Goal: Transaction & Acquisition: Download file/media

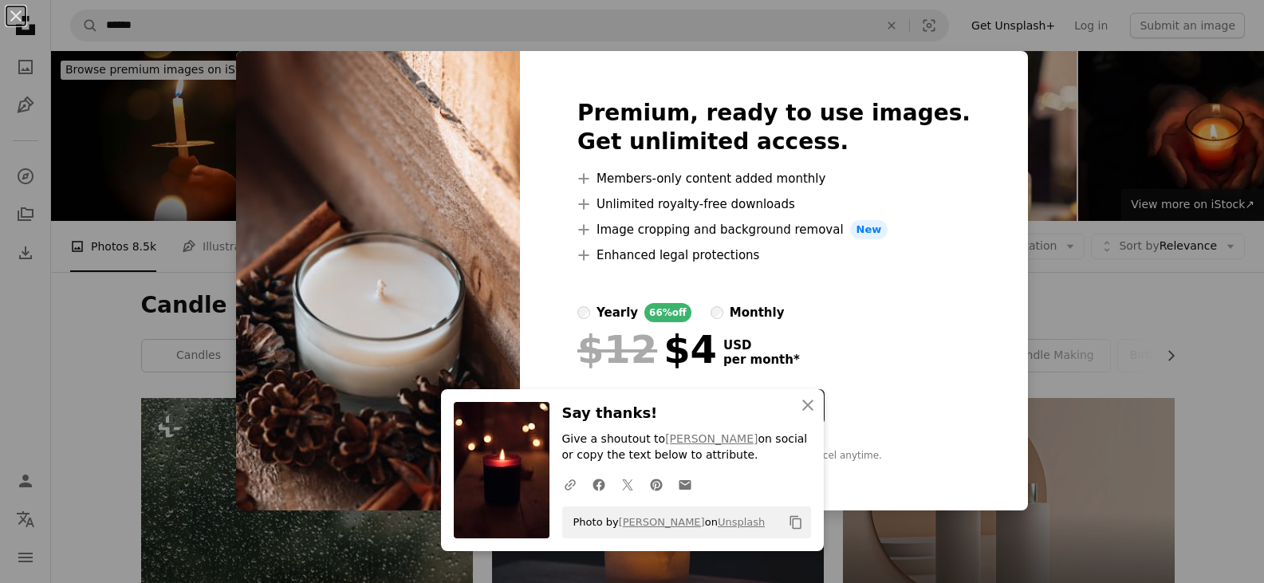
scroll to position [2790, 0]
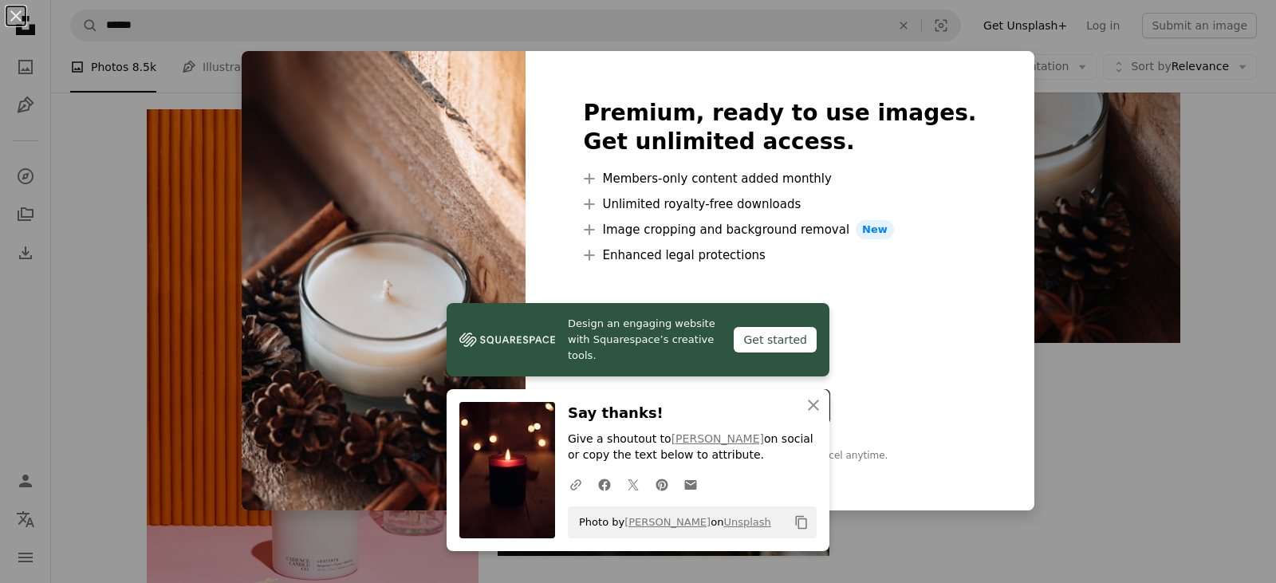
click at [1220, 240] on div "An X shape Premium, ready to use images. Get unlimited access. A plus sign Memb…" at bounding box center [638, 291] width 1276 height 583
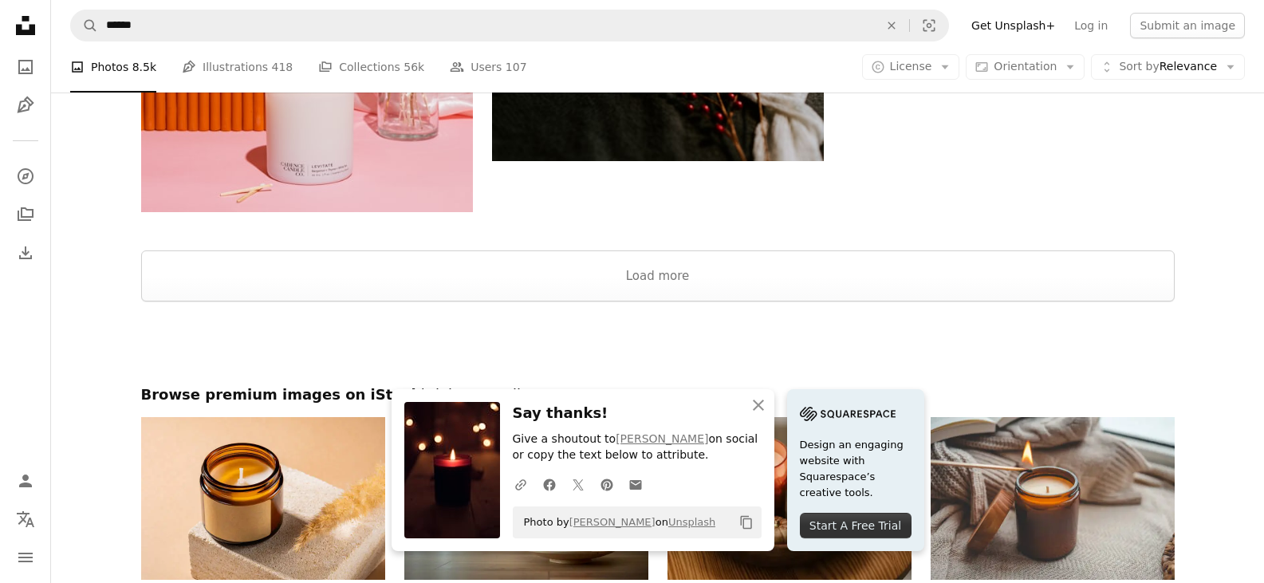
scroll to position [3189, 0]
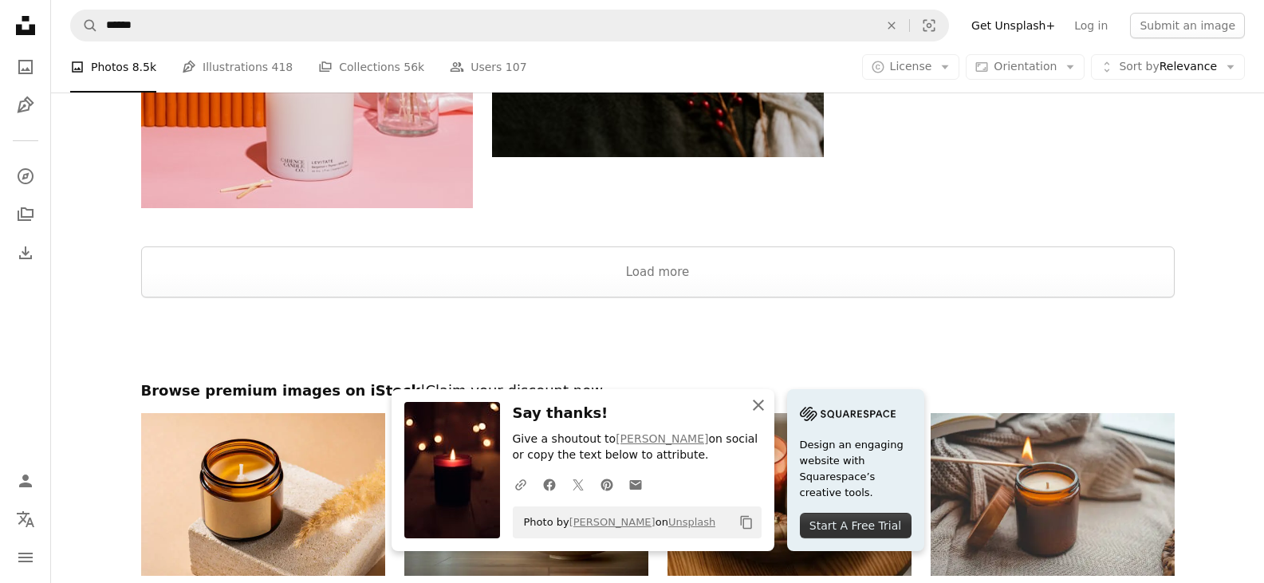
click at [757, 399] on icon "An X shape" at bounding box center [758, 404] width 19 height 19
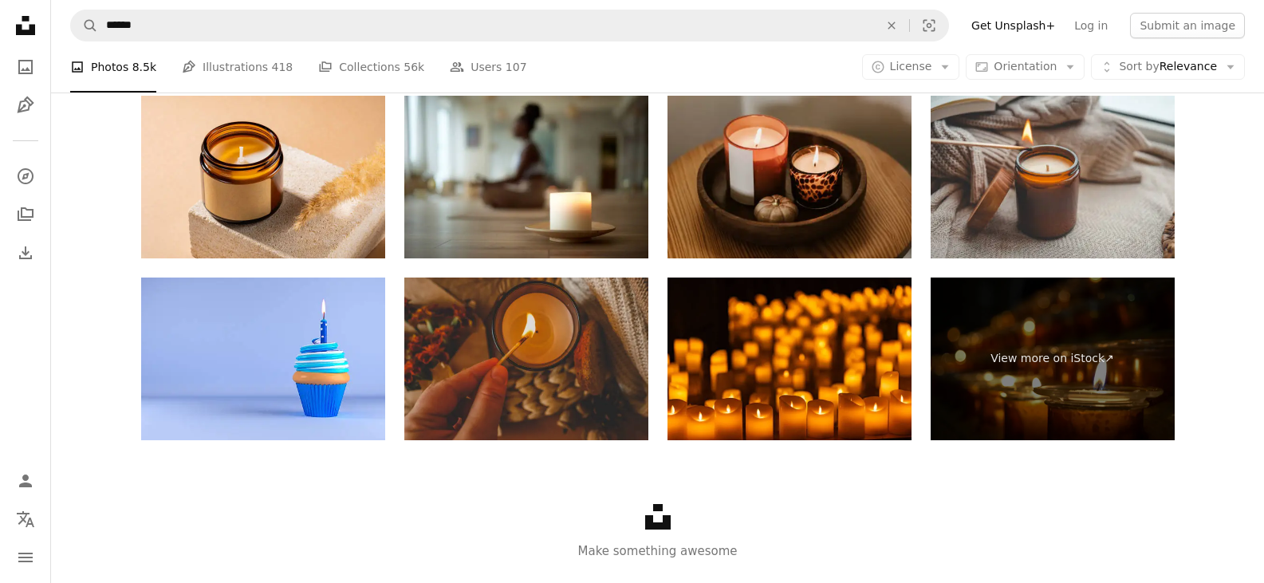
scroll to position [3508, 0]
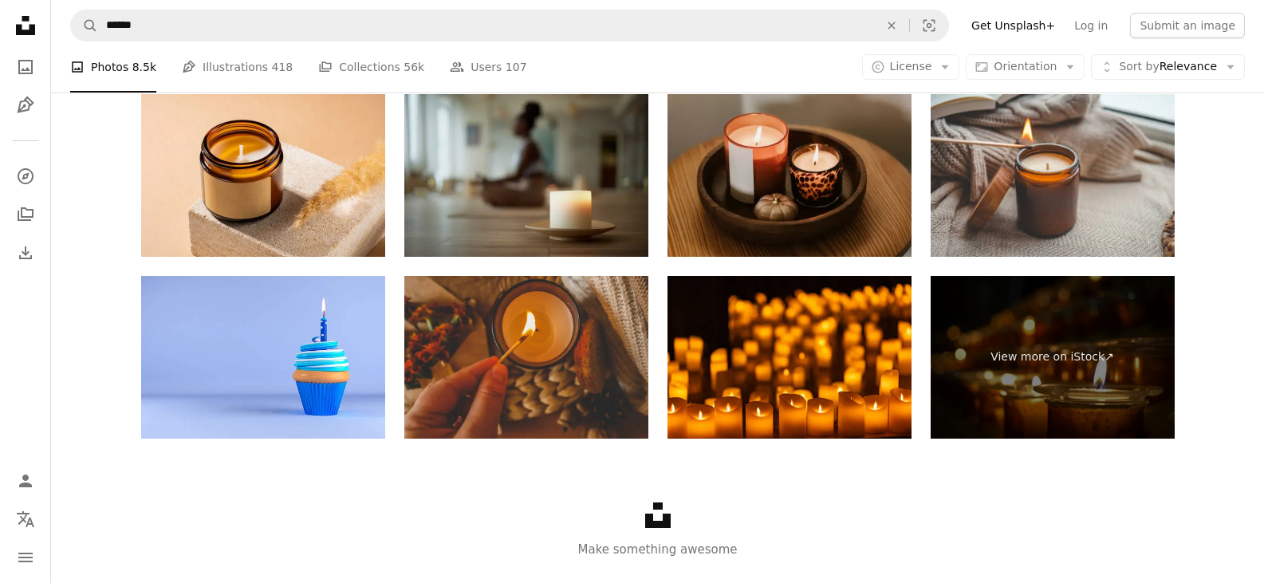
click at [541, 214] on img at bounding box center [526, 175] width 244 height 163
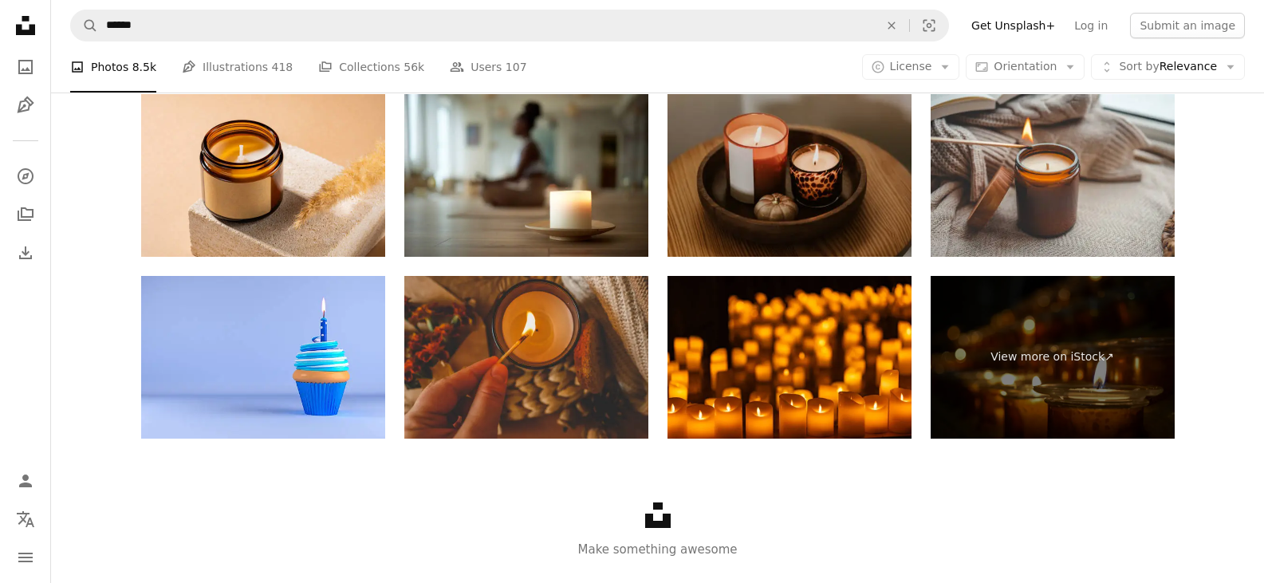
click at [816, 209] on img at bounding box center [789, 175] width 244 height 163
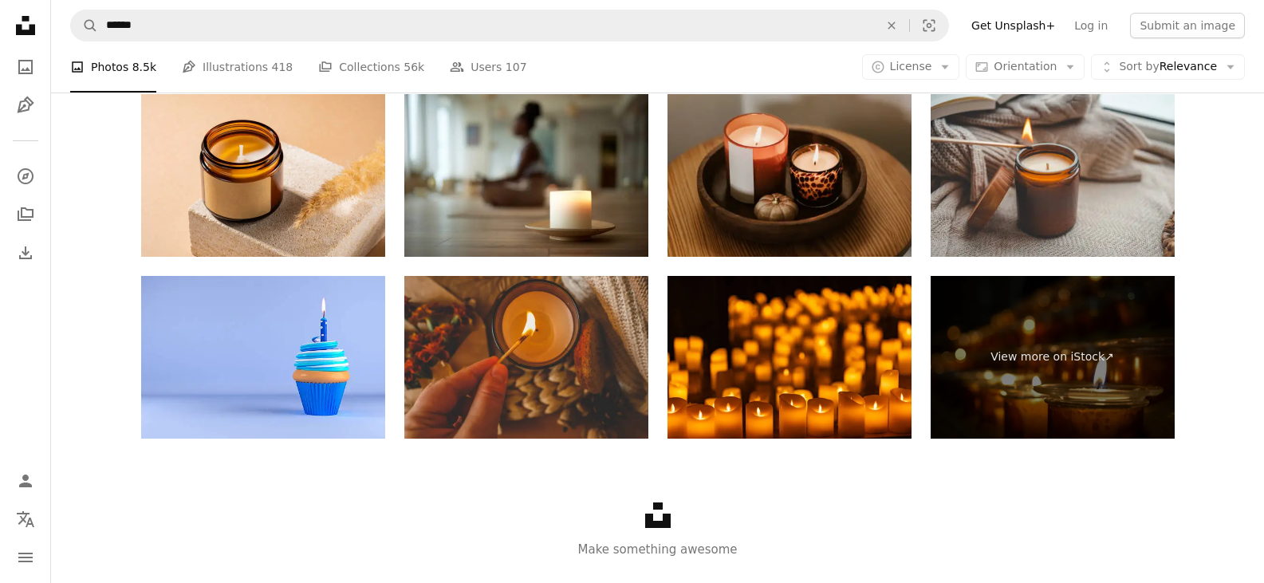
drag, startPoint x: 974, startPoint y: 185, endPoint x: 1204, endPoint y: 172, distance: 230.0
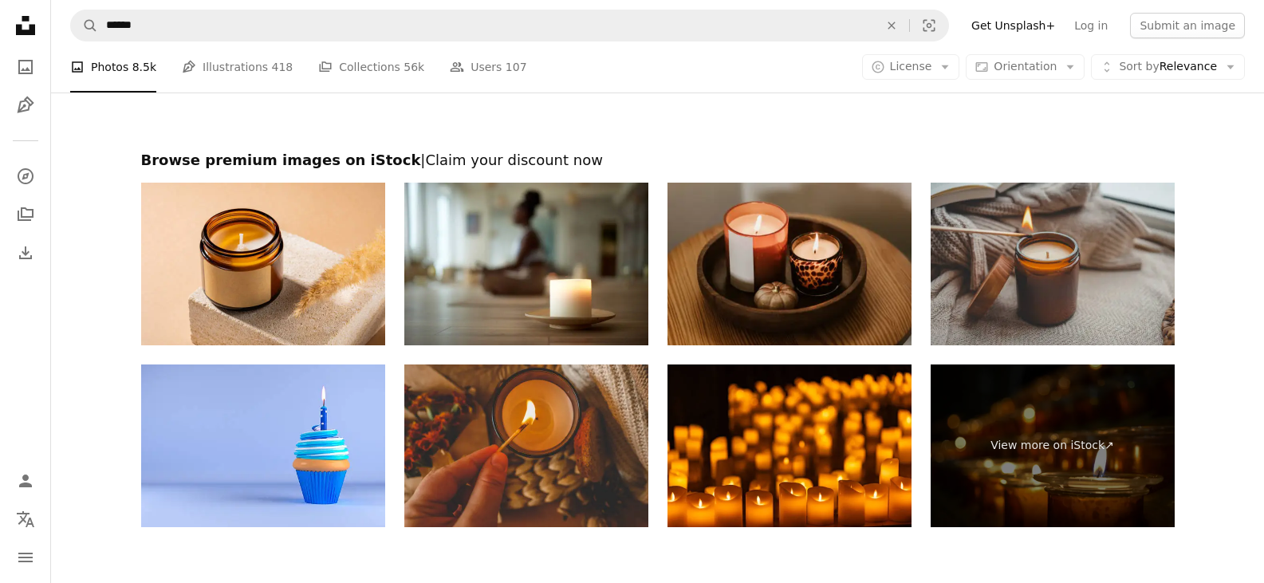
scroll to position [3348, 0]
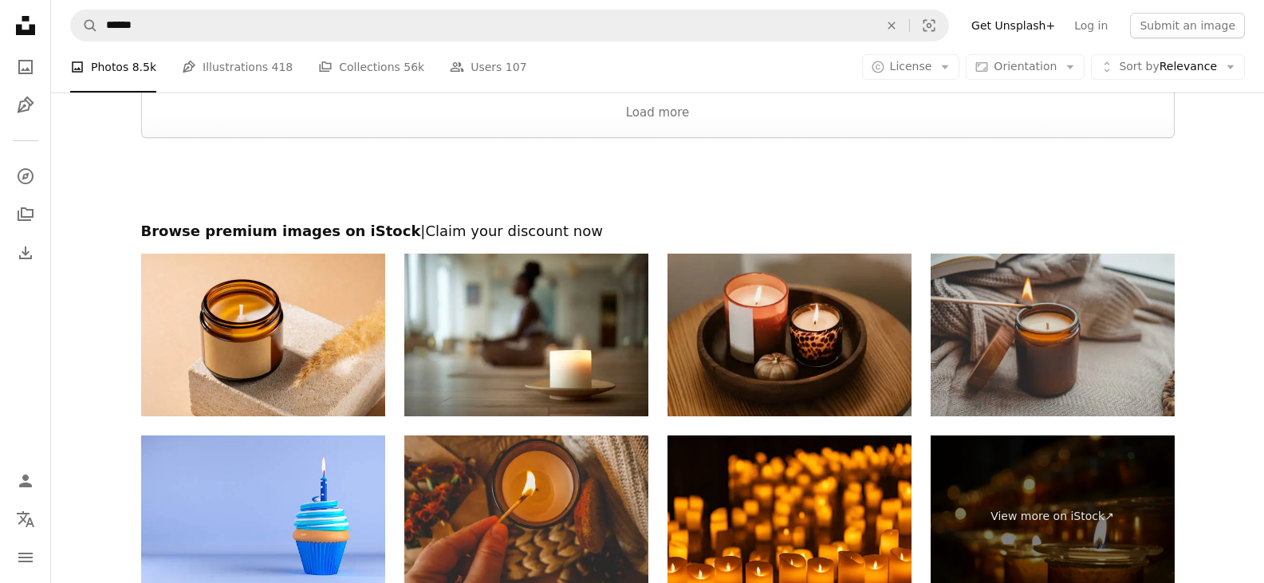
click at [1141, 391] on img at bounding box center [1052, 335] width 244 height 163
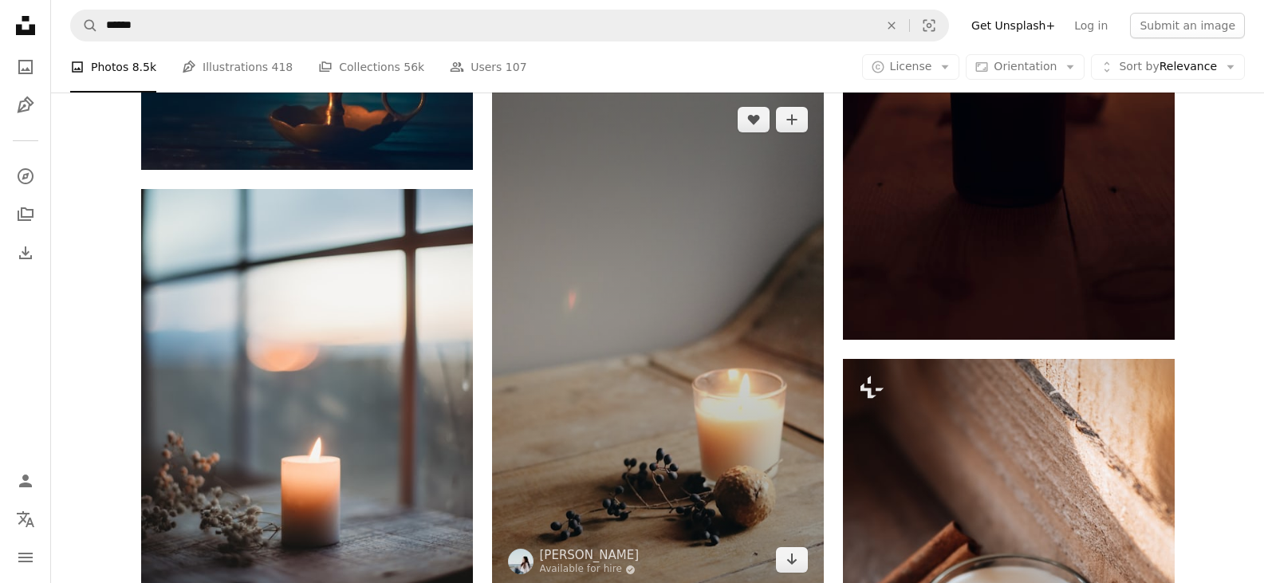
scroll to position [2392, 0]
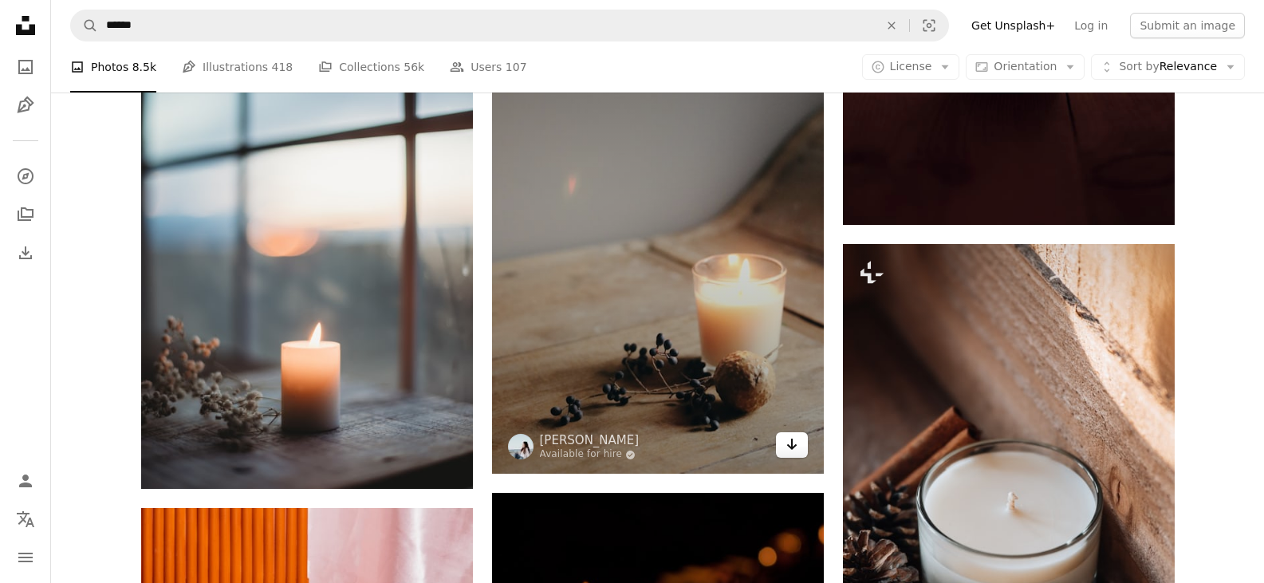
click at [792, 444] on icon "Arrow pointing down" at bounding box center [791, 443] width 13 height 19
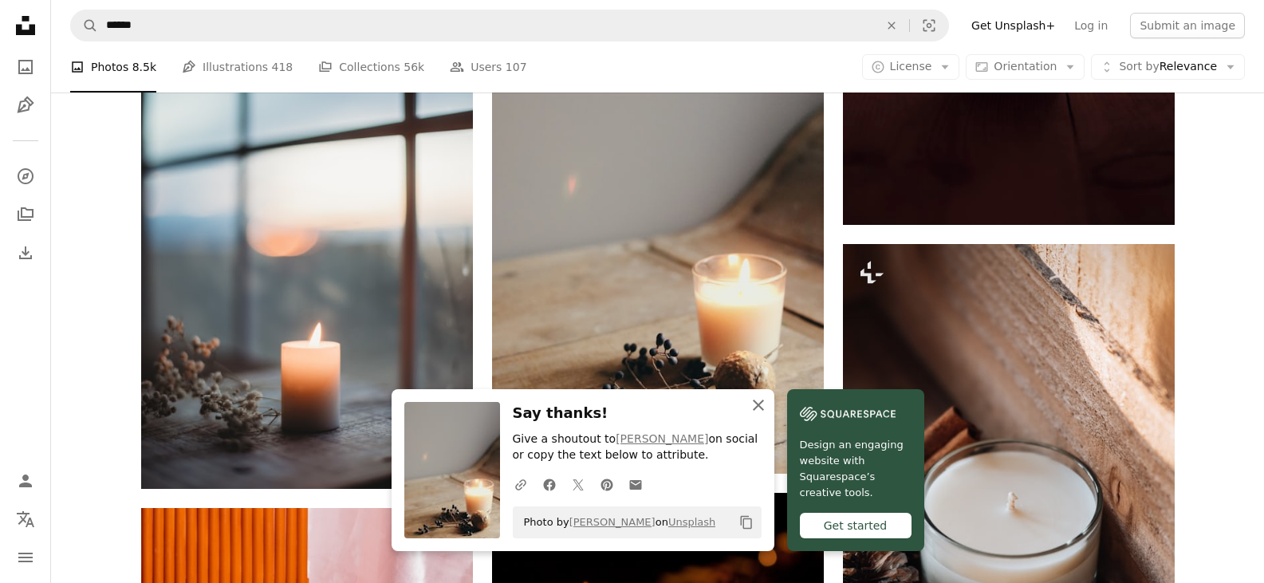
click at [759, 406] on icon "button" at bounding box center [758, 404] width 11 height 11
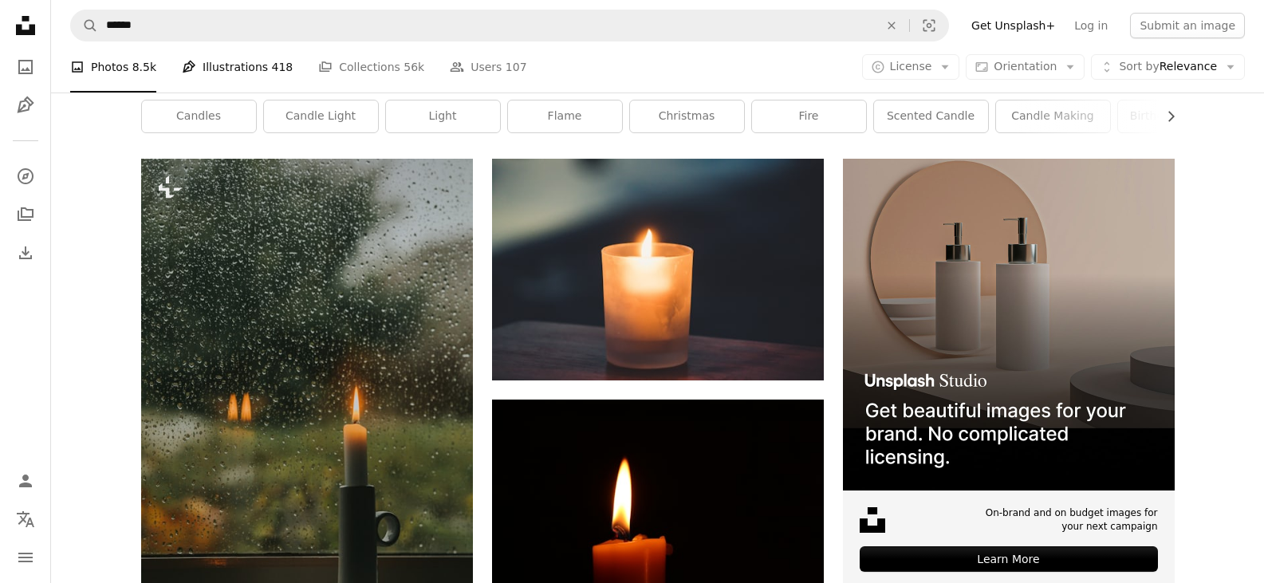
scroll to position [0, 0]
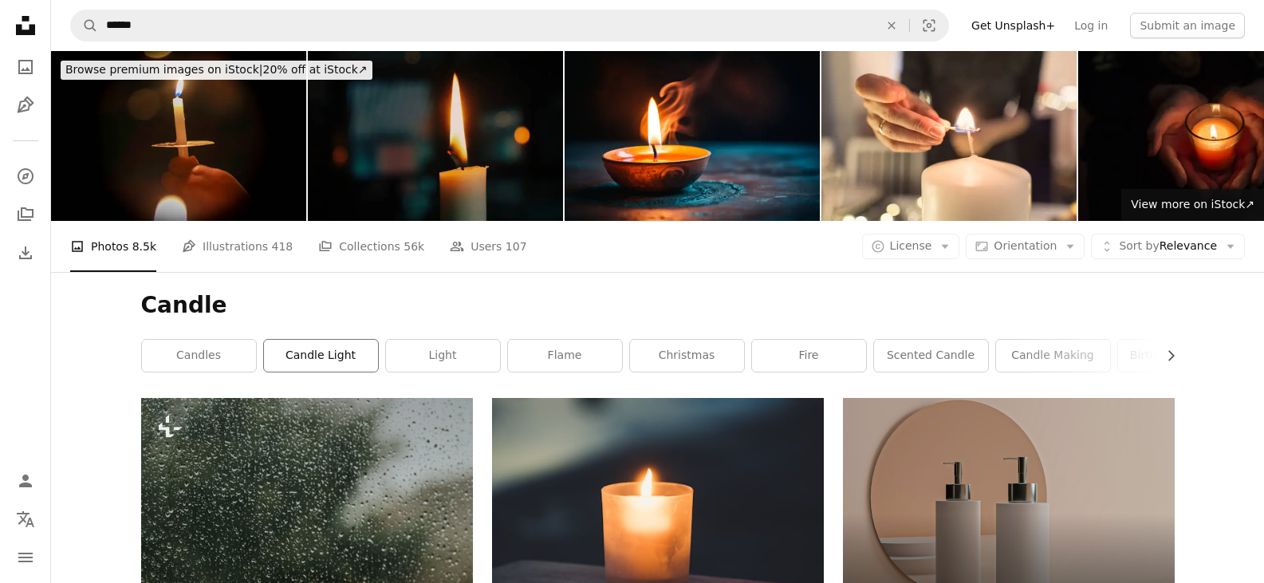
click at [317, 354] on link "candle light" at bounding box center [321, 356] width 114 height 32
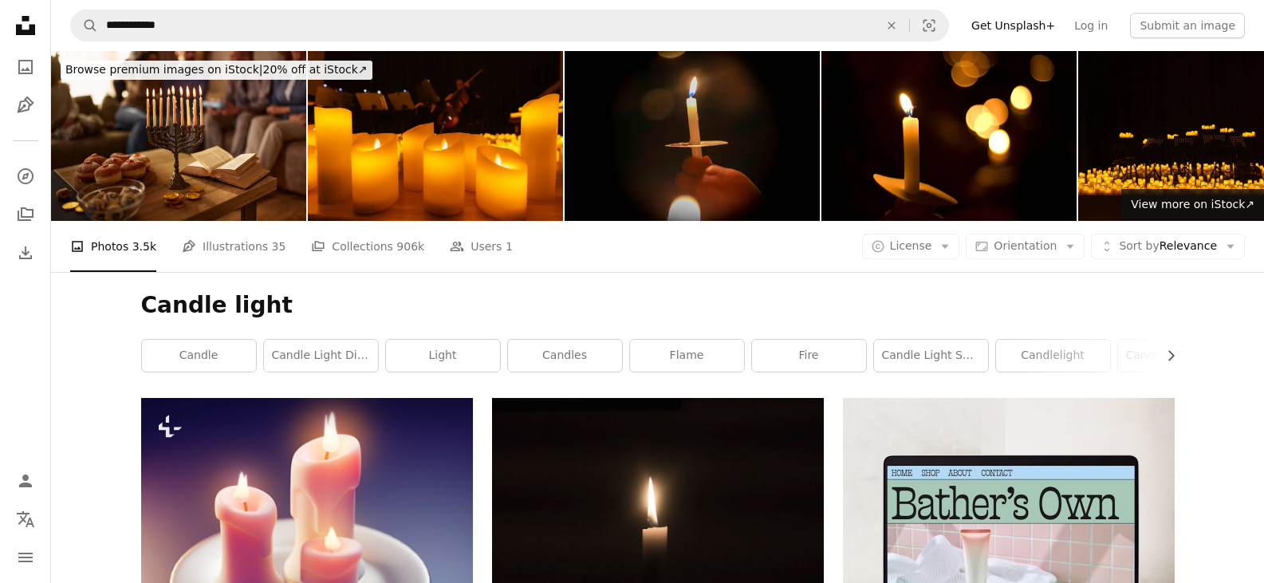
scroll to position [159, 0]
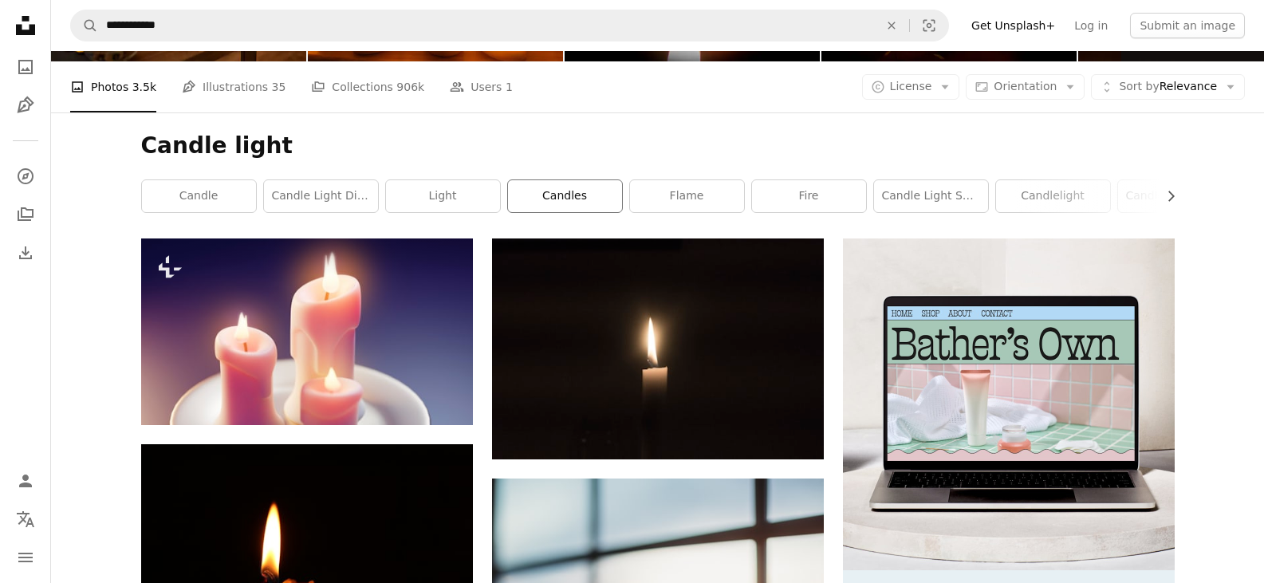
click at [580, 199] on link "candles" at bounding box center [565, 196] width 114 height 32
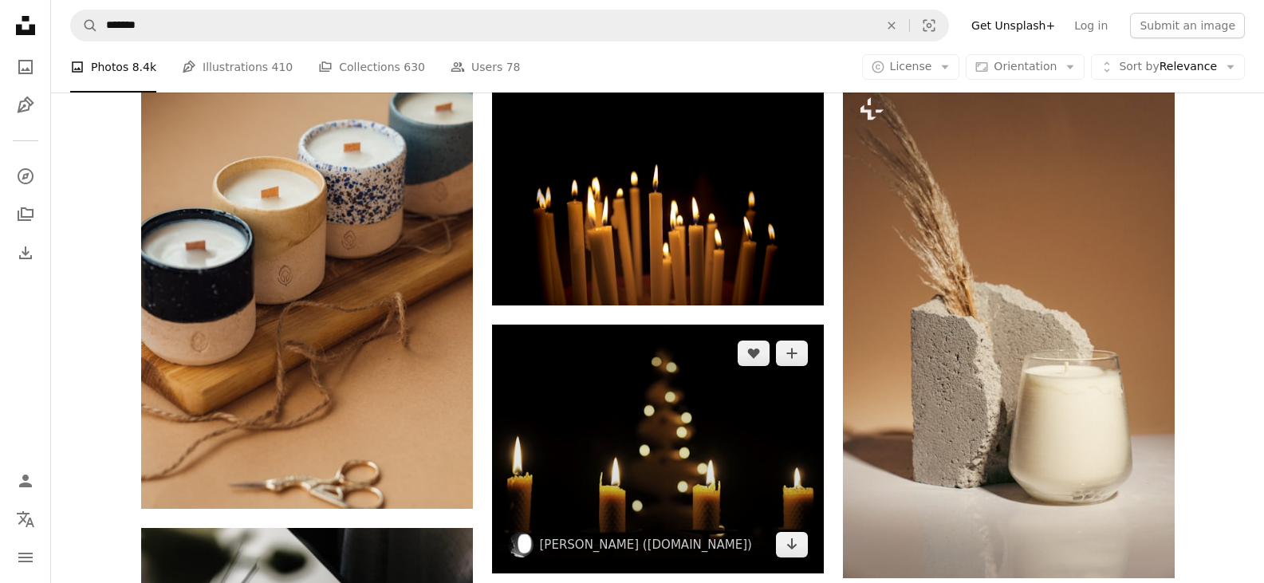
scroll to position [1594, 0]
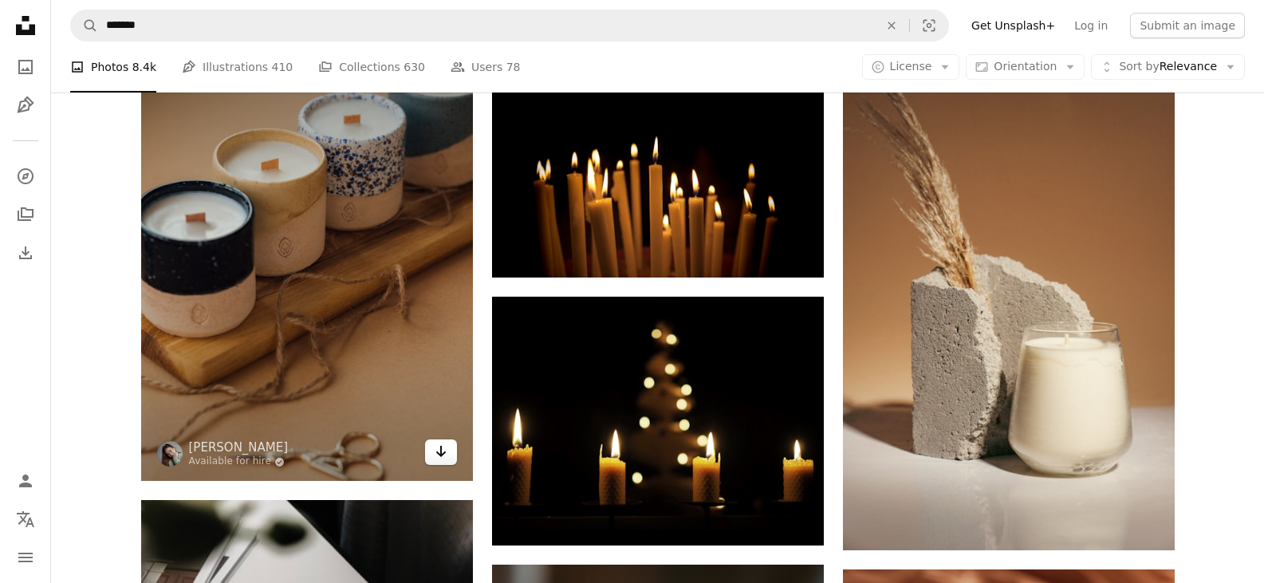
click at [446, 456] on icon "Arrow pointing down" at bounding box center [440, 451] width 13 height 19
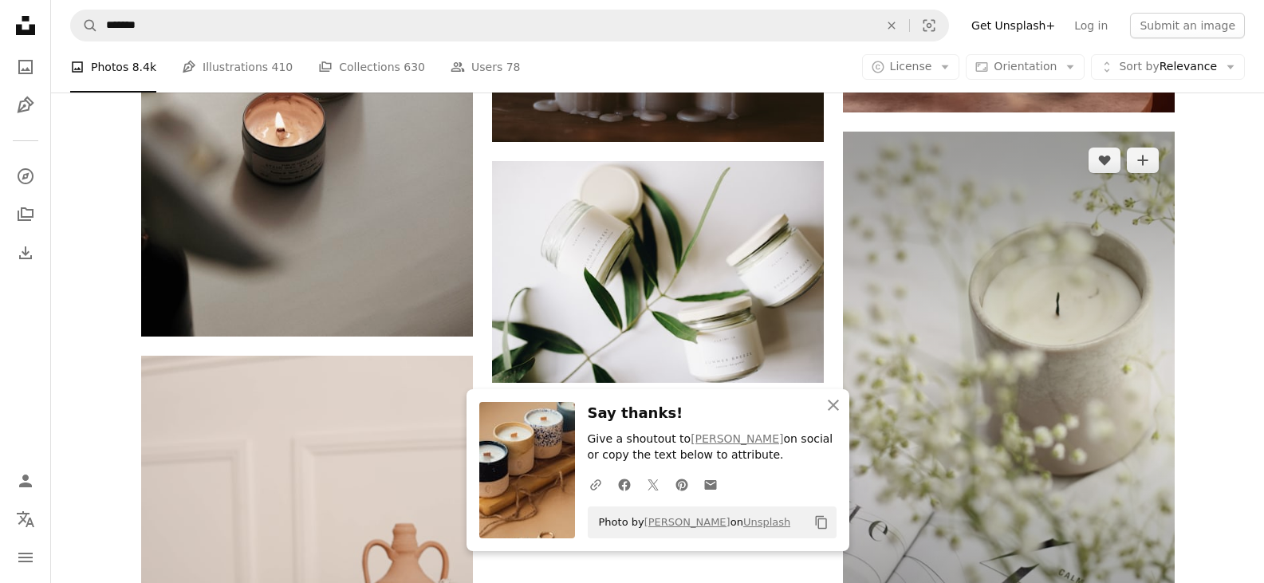
scroll to position [2471, 0]
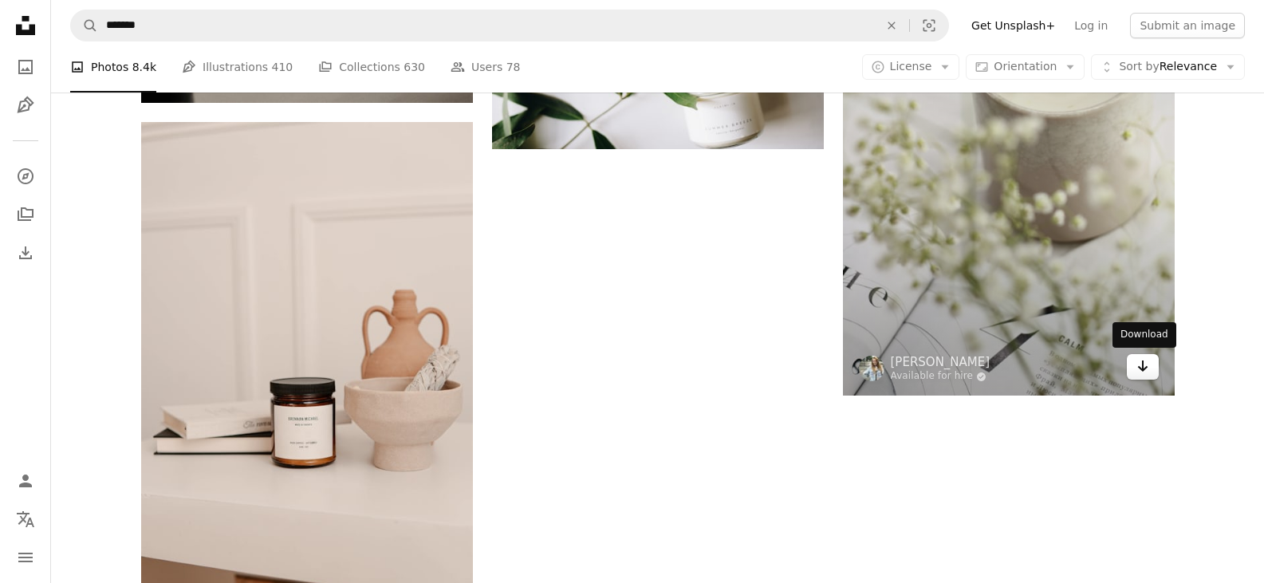
click at [1136, 364] on icon "Arrow pointing down" at bounding box center [1142, 365] width 13 height 19
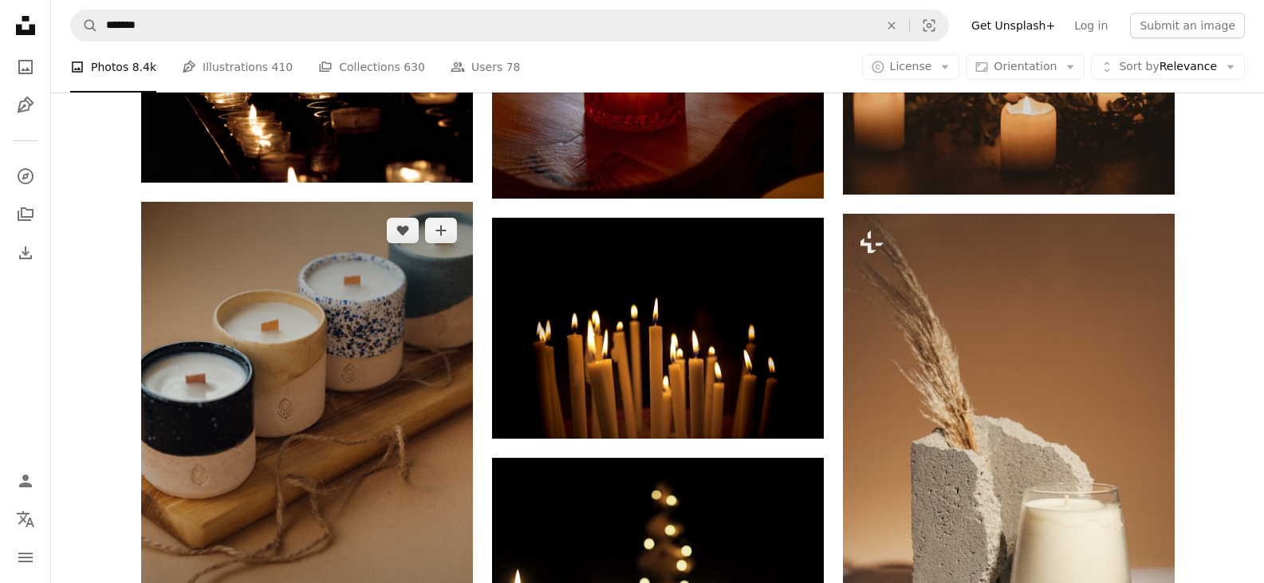
scroll to position [1566, 0]
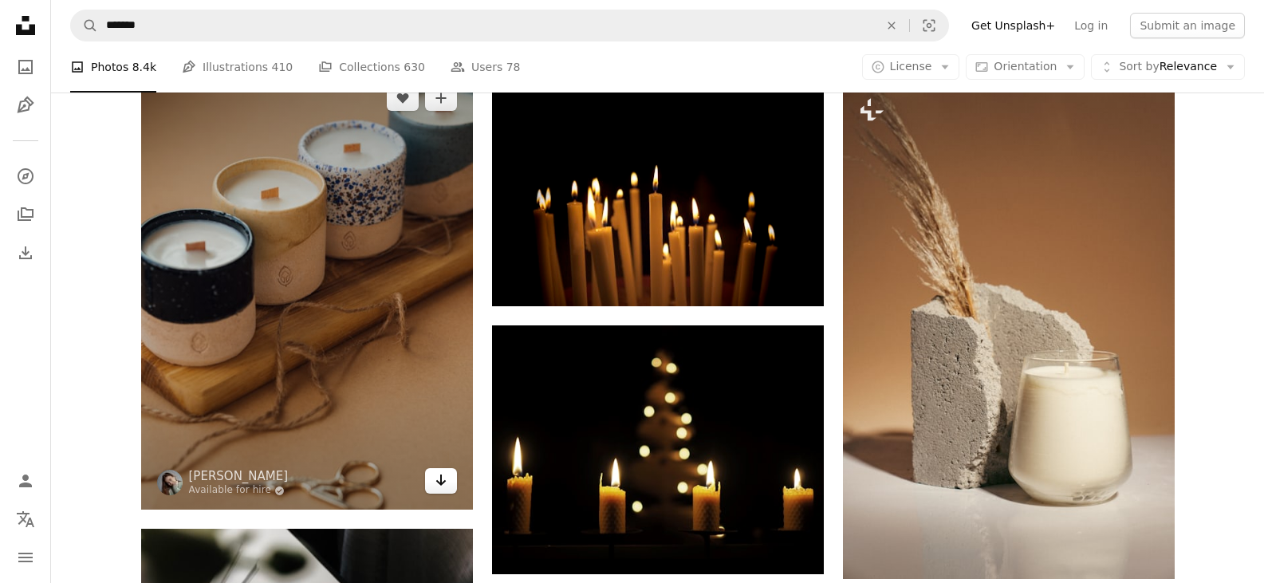
drag, startPoint x: 435, startPoint y: 485, endPoint x: 426, endPoint y: 484, distance: 9.6
click at [432, 485] on link "Arrow pointing down" at bounding box center [441, 481] width 32 height 26
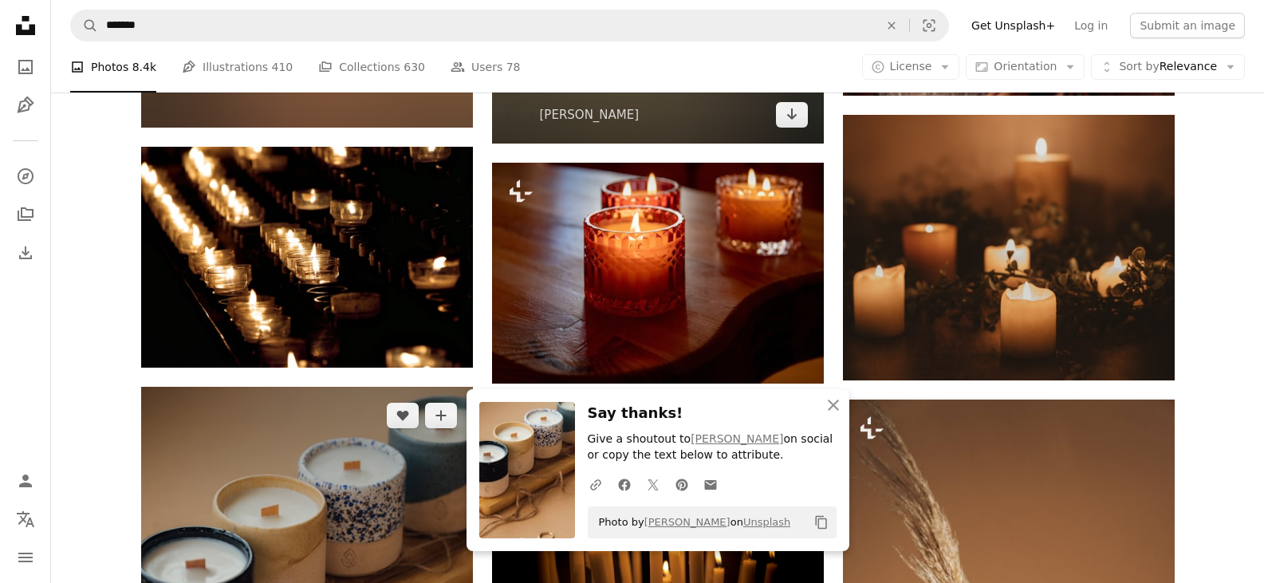
scroll to position [1008, 0]
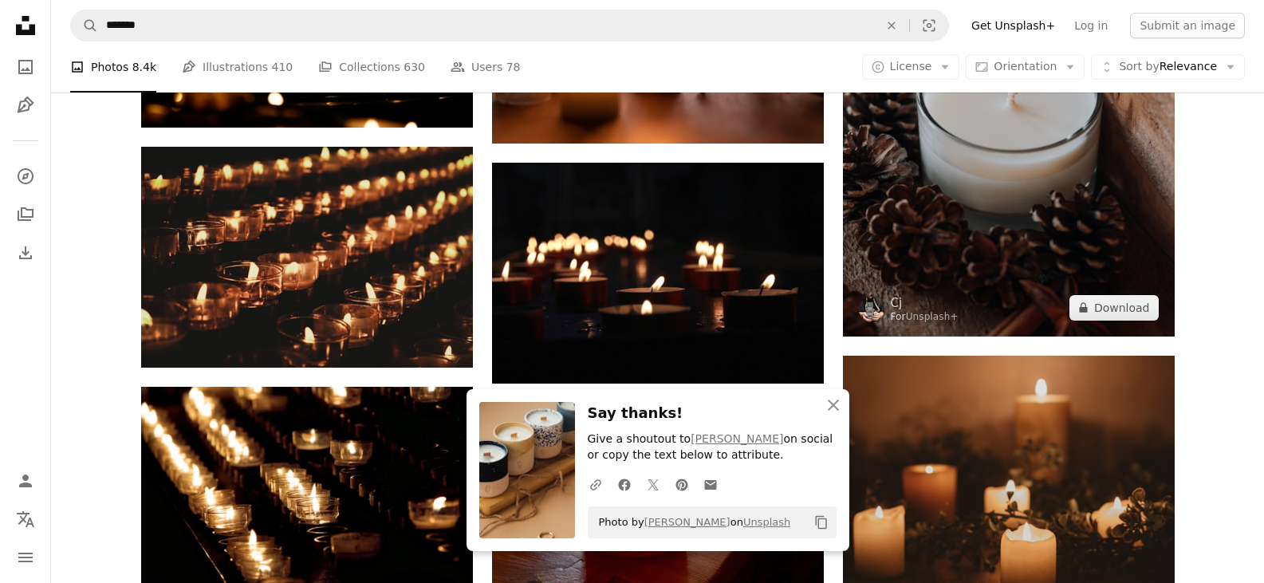
click at [1008, 199] on img at bounding box center [1009, 87] width 332 height 497
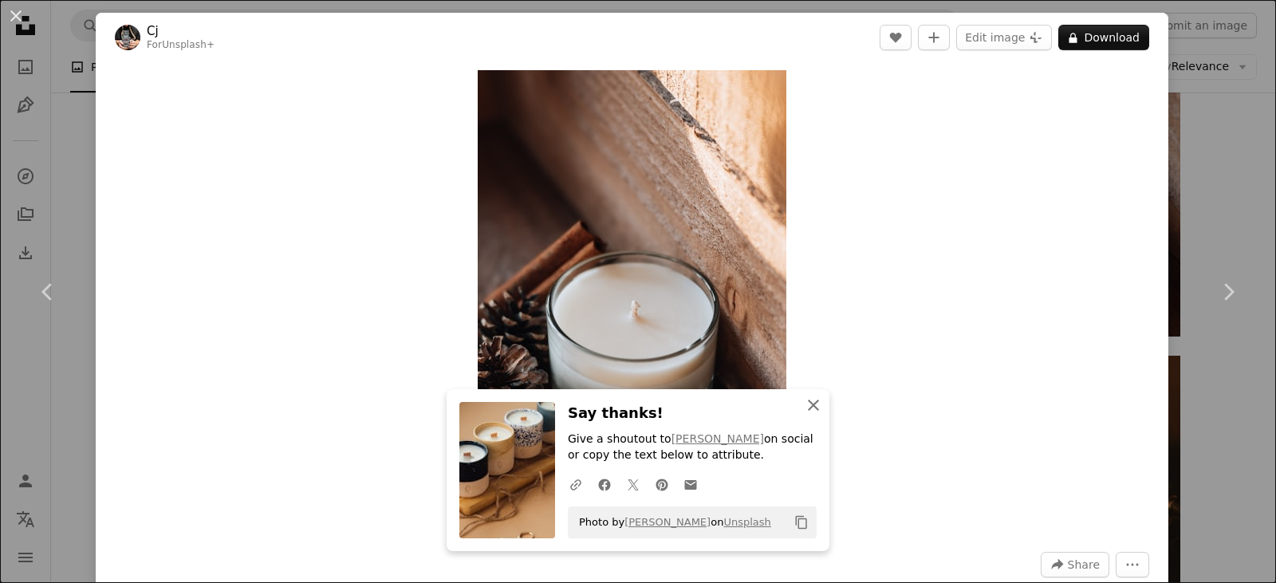
click at [808, 404] on icon "button" at bounding box center [813, 404] width 11 height 11
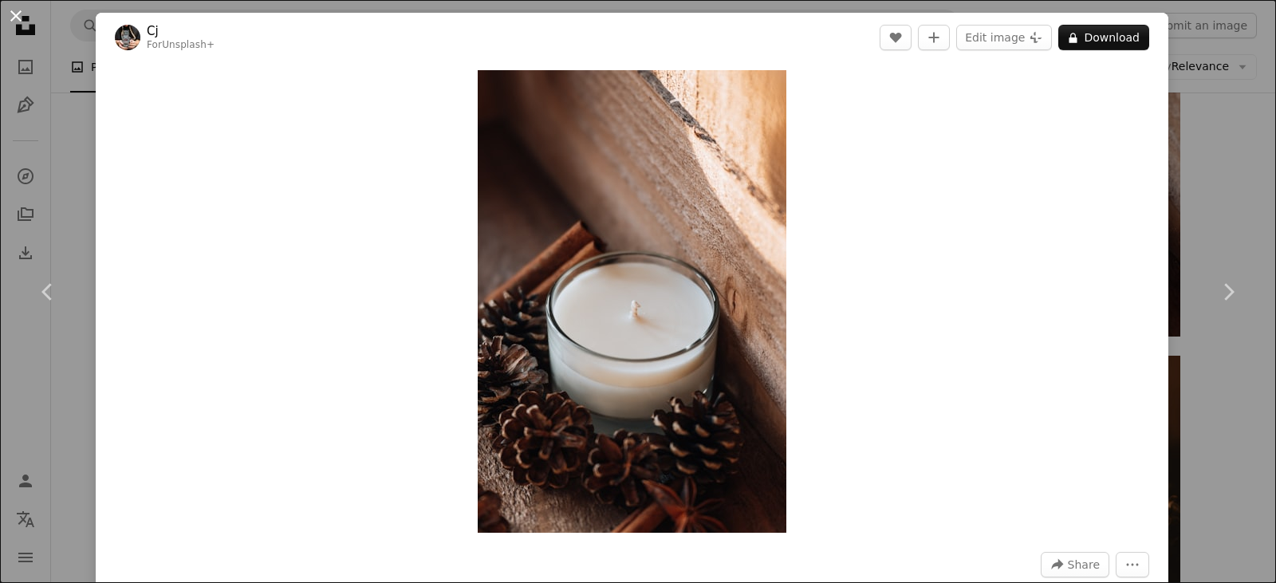
click at [15, 16] on button "An X shape" at bounding box center [15, 15] width 19 height 19
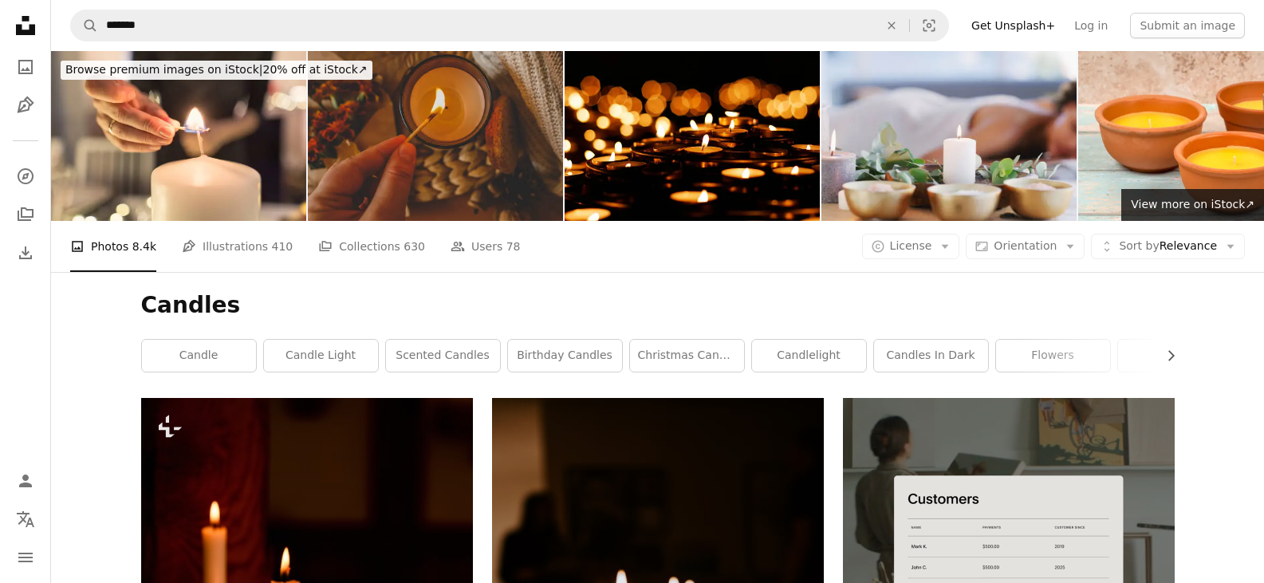
click at [424, 146] on img at bounding box center [435, 136] width 255 height 170
